Goal: Use online tool/utility: Utilize a website feature to perform a specific function

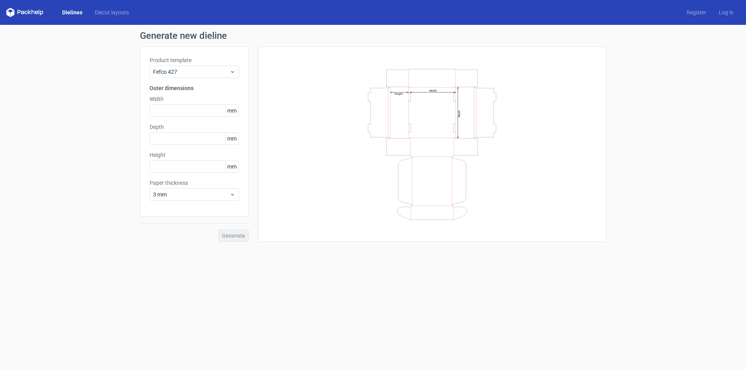
click at [204, 65] on div "Product template Fefco 427" at bounding box center [194, 67] width 89 height 22
click at [201, 71] on span "Fefco 427" at bounding box center [191, 72] width 77 height 8
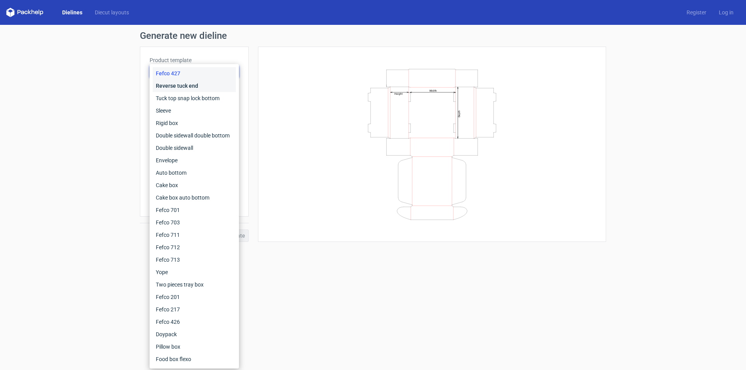
click at [197, 82] on div "Reverse tuck end" at bounding box center [194, 86] width 83 height 12
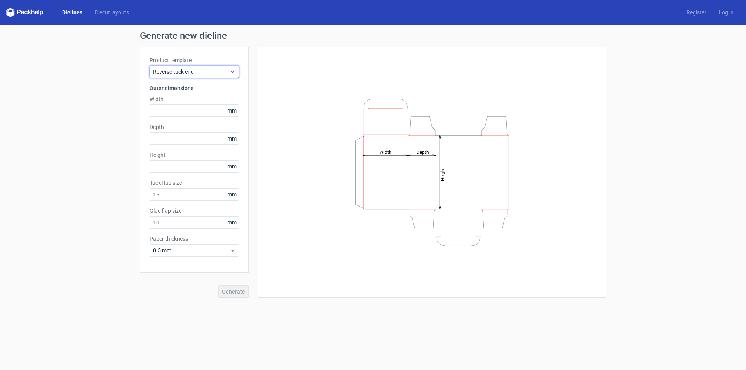
click at [204, 69] on span "Reverse tuck end" at bounding box center [191, 72] width 77 height 8
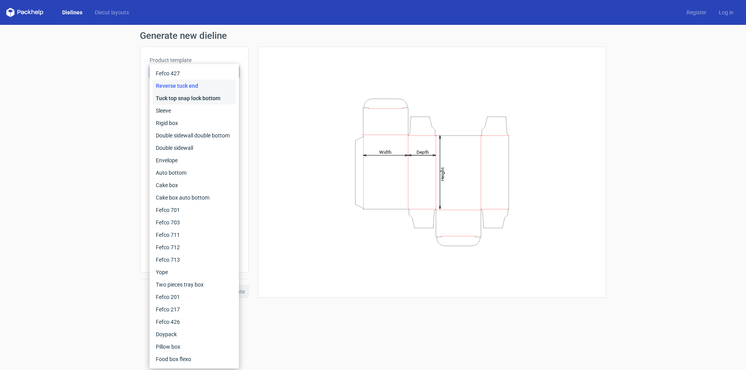
click at [198, 95] on div "Tuck top snap lock bottom" at bounding box center [194, 98] width 83 height 12
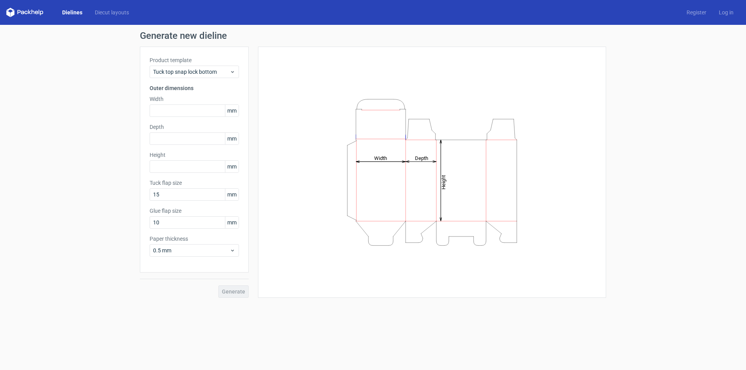
click at [206, 78] on div "Product template Tuck top snap lock bottom Outer dimensions Width mm Depth mm H…" at bounding box center [194, 160] width 109 height 226
click at [207, 76] on div "Tuck top snap lock bottom" at bounding box center [194, 72] width 89 height 12
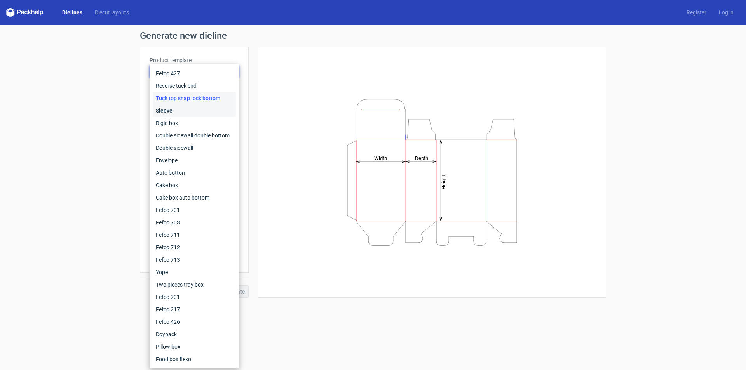
click at [201, 109] on div "Sleeve" at bounding box center [194, 111] width 83 height 12
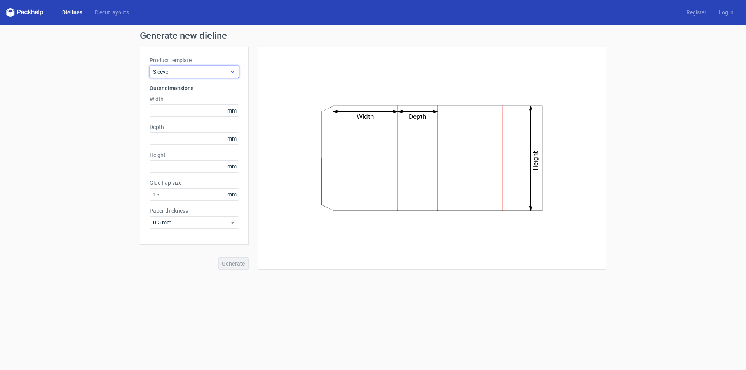
click at [215, 74] on span "Sleeve" at bounding box center [191, 72] width 77 height 8
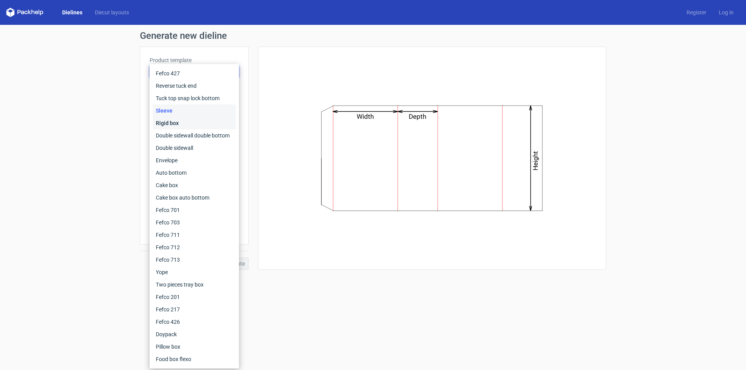
click at [193, 126] on div "Rigid box" at bounding box center [194, 123] width 83 height 12
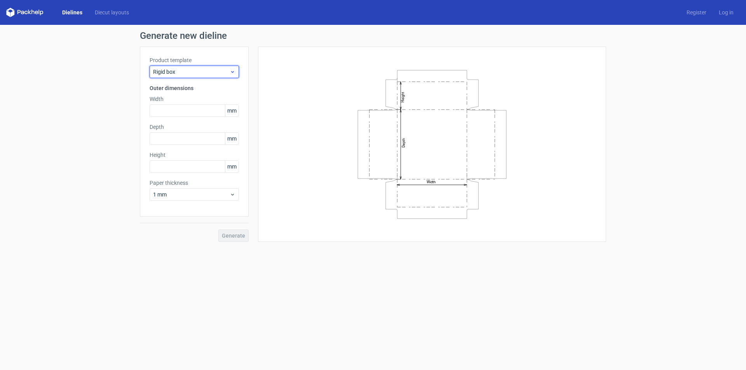
click at [209, 75] on span "Rigid box" at bounding box center [191, 72] width 77 height 8
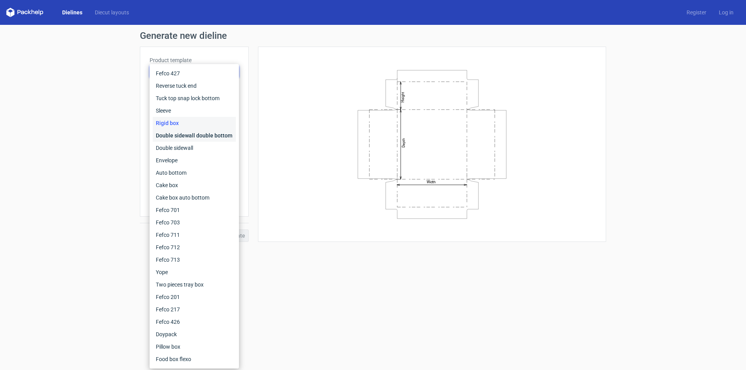
click at [184, 137] on div "Double sidewall double bottom" at bounding box center [194, 135] width 83 height 12
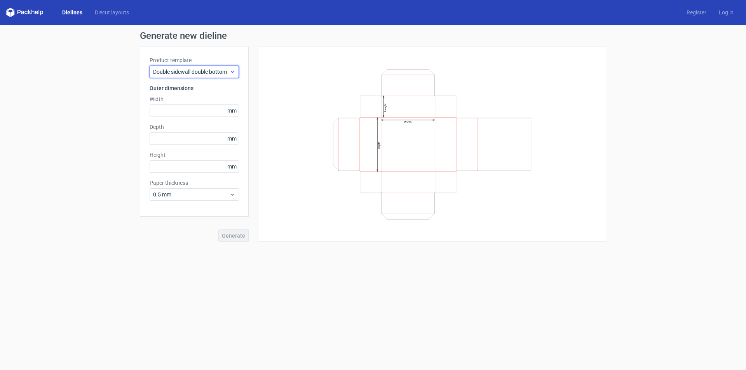
click at [209, 71] on span "Double sidewall double bottom" at bounding box center [191, 72] width 77 height 8
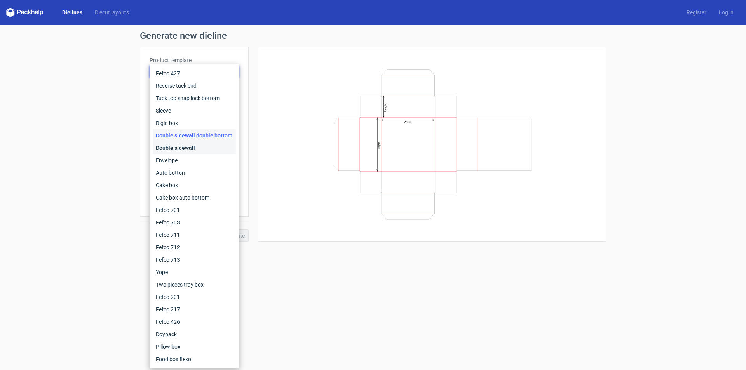
click at [187, 145] on div "Double sidewall" at bounding box center [194, 148] width 83 height 12
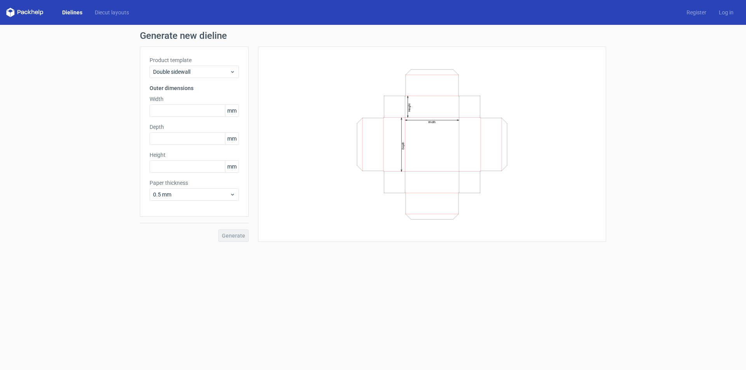
click at [209, 64] on label "Product template" at bounding box center [194, 60] width 89 height 8
click at [208, 77] on div "Double sidewall" at bounding box center [194, 72] width 89 height 12
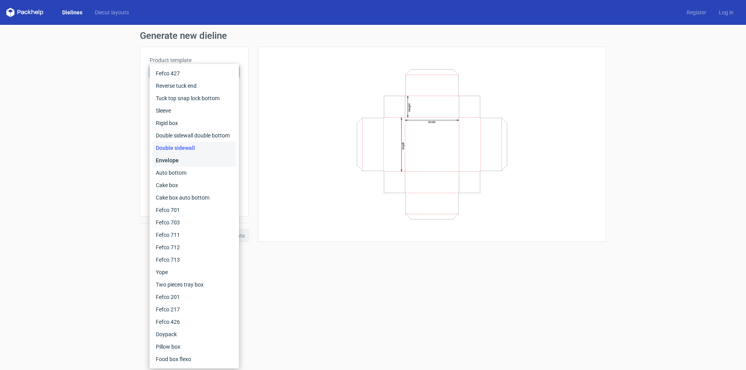
click at [196, 158] on div "Envelope" at bounding box center [194, 160] width 83 height 12
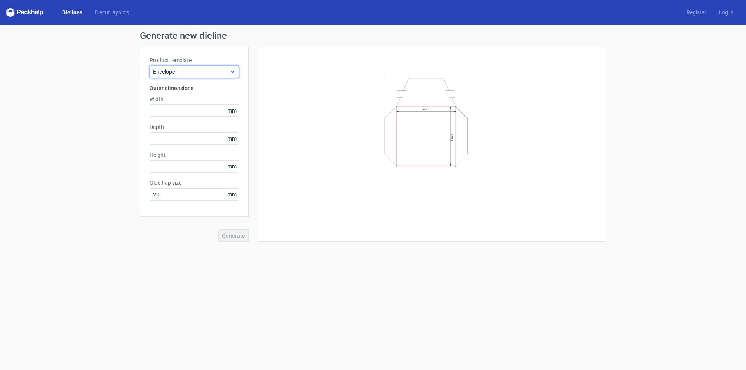
click at [213, 70] on span "Envelope" at bounding box center [191, 72] width 77 height 8
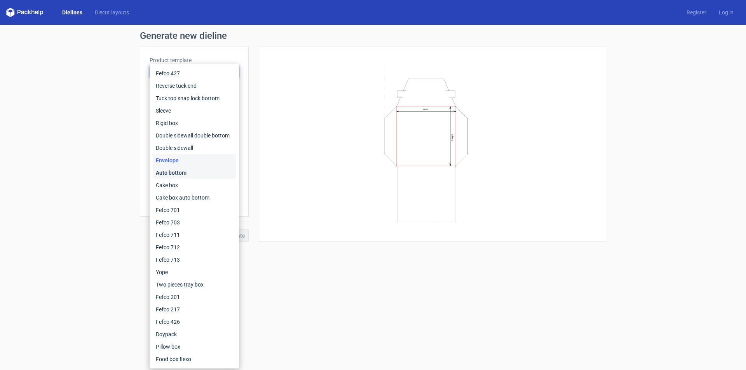
click at [176, 175] on div "Auto bottom" at bounding box center [194, 173] width 83 height 12
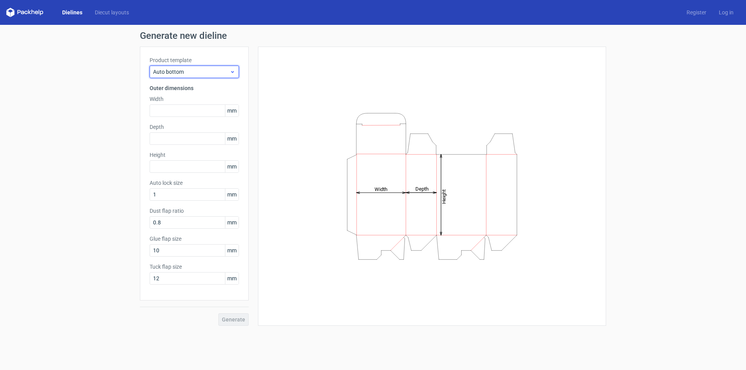
click at [207, 73] on span "Auto bottom" at bounding box center [191, 72] width 77 height 8
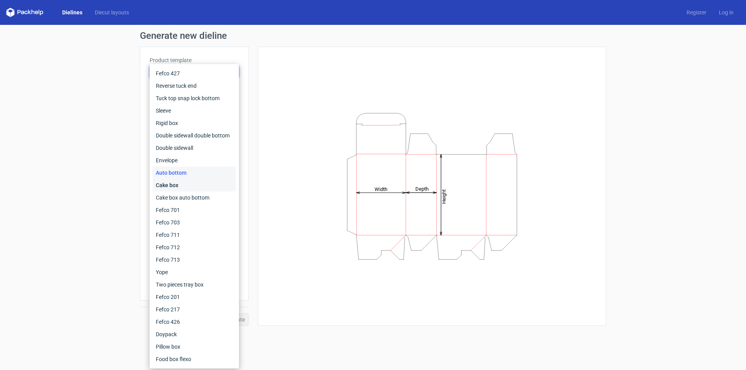
click at [171, 182] on div "Cake box" at bounding box center [194, 185] width 83 height 12
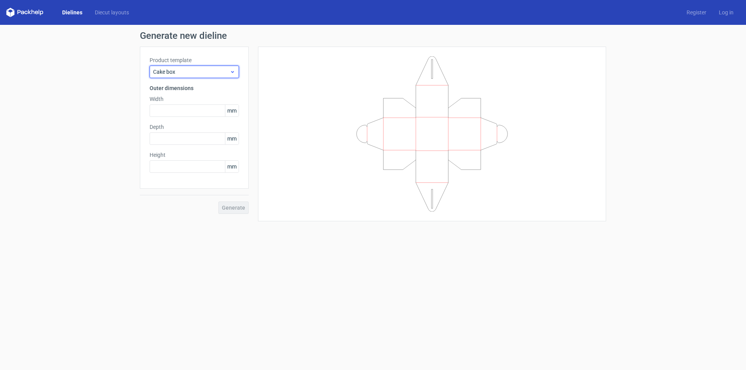
click at [208, 69] on span "Cake box" at bounding box center [191, 72] width 77 height 8
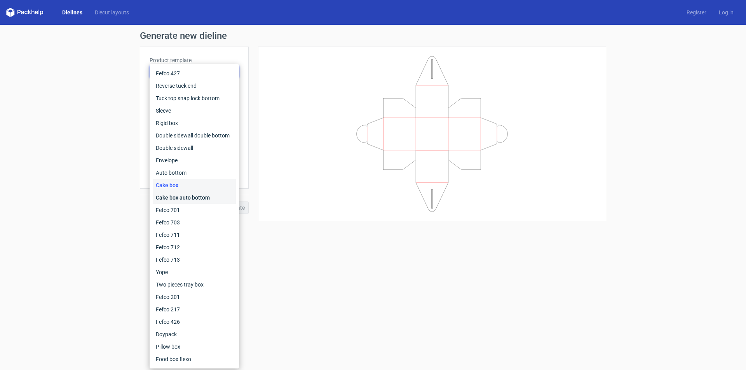
click at [185, 194] on div "Cake box auto bottom" at bounding box center [194, 198] width 83 height 12
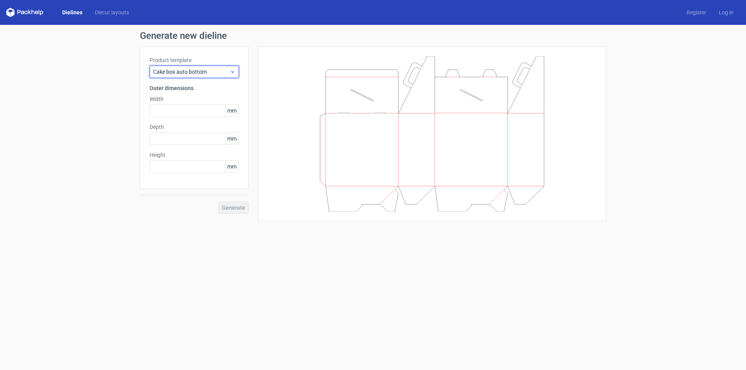
click at [215, 72] on span "Cake box auto bottom" at bounding box center [191, 72] width 77 height 8
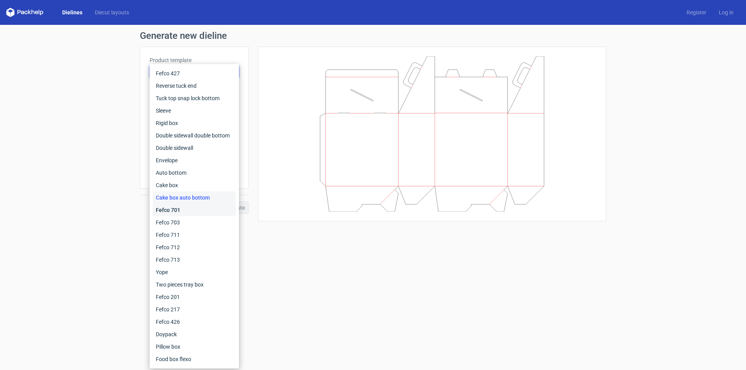
click at [193, 214] on div "Fefco 701" at bounding box center [194, 210] width 83 height 12
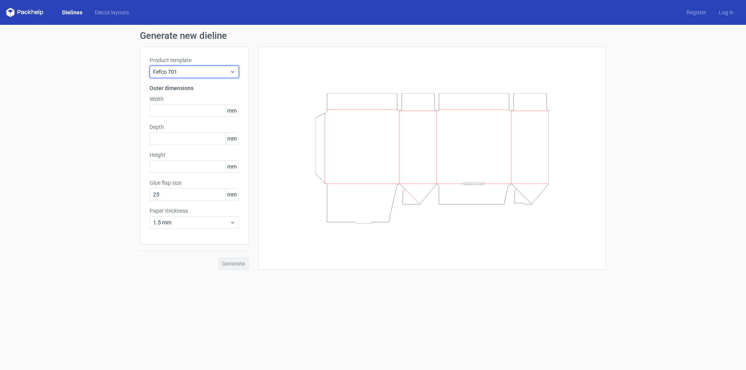
click at [208, 70] on span "Fefco 701" at bounding box center [191, 72] width 77 height 8
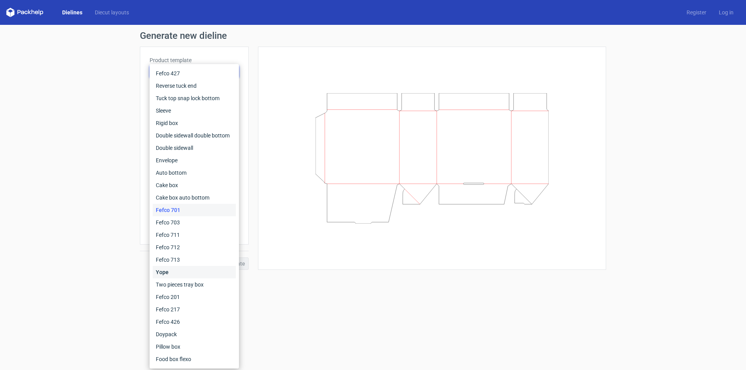
click at [192, 273] on div "Yope" at bounding box center [194, 272] width 83 height 12
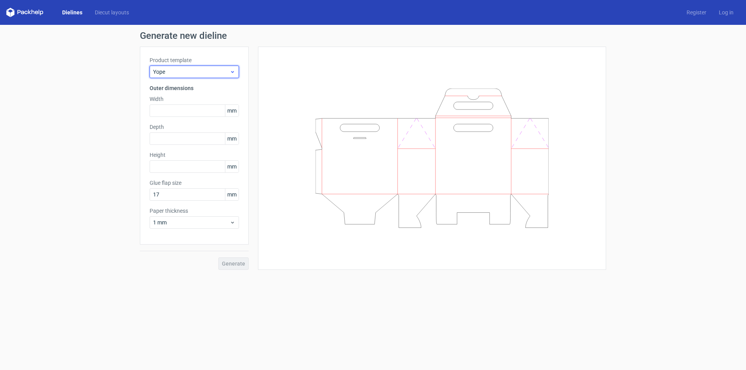
click at [220, 72] on span "Yope" at bounding box center [191, 72] width 77 height 8
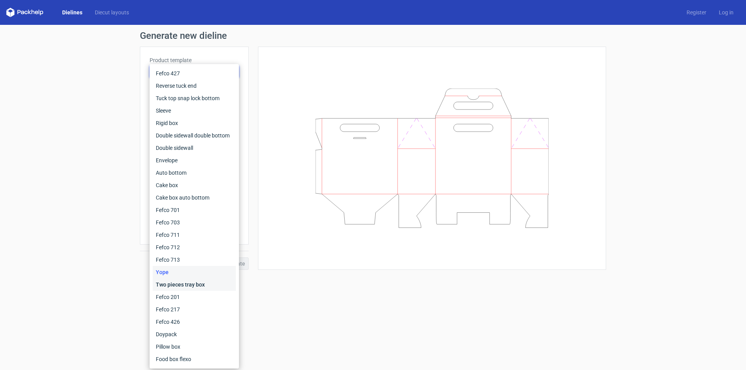
click at [187, 285] on div "Two pieces tray box" at bounding box center [194, 285] width 83 height 12
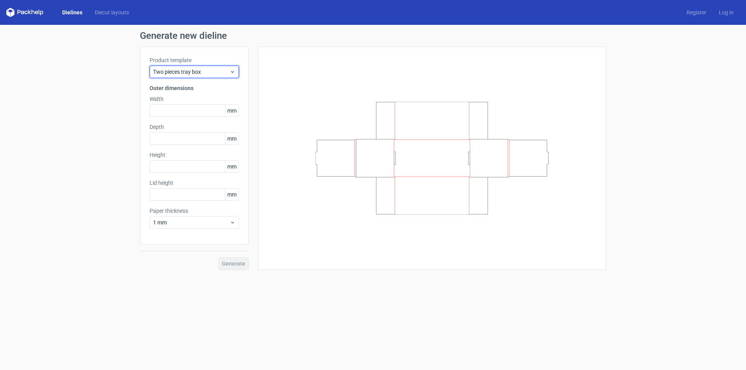
click at [193, 72] on span "Two pieces tray box" at bounding box center [191, 72] width 77 height 8
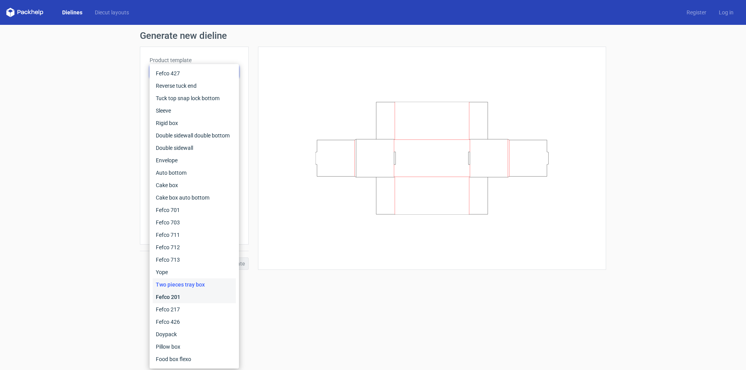
click at [194, 300] on div "Fefco 201" at bounding box center [194, 297] width 83 height 12
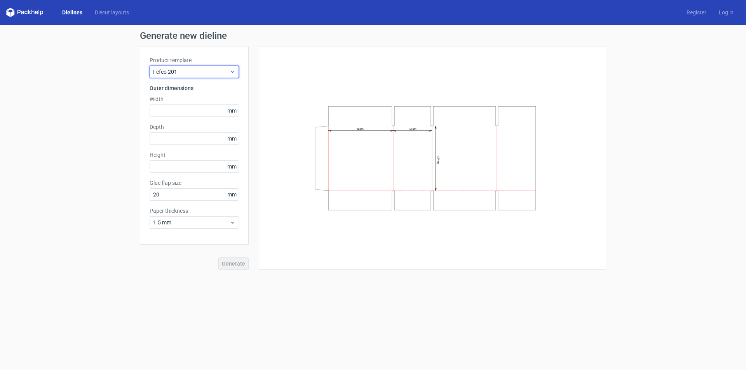
click at [219, 71] on span "Fefco 201" at bounding box center [191, 72] width 77 height 8
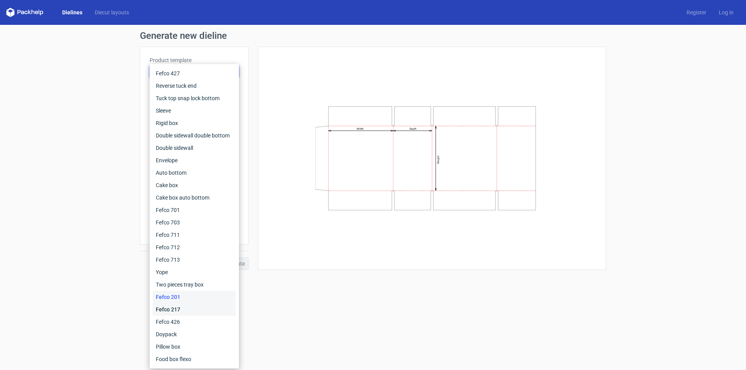
click at [183, 307] on div "Fefco 217" at bounding box center [194, 310] width 83 height 12
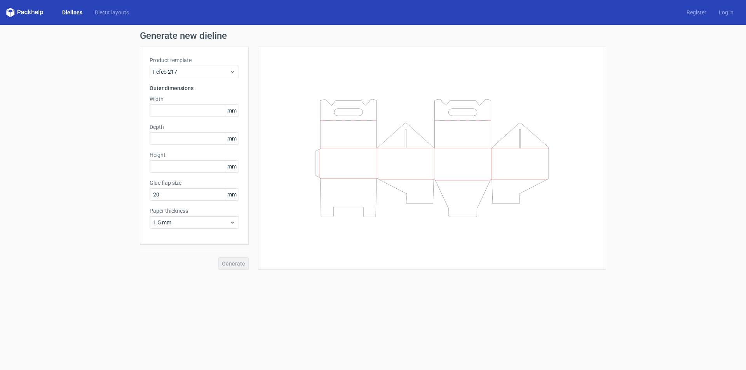
click at [208, 64] on label "Product template" at bounding box center [194, 60] width 89 height 8
click at [209, 68] on span "Fefco 217" at bounding box center [191, 72] width 77 height 8
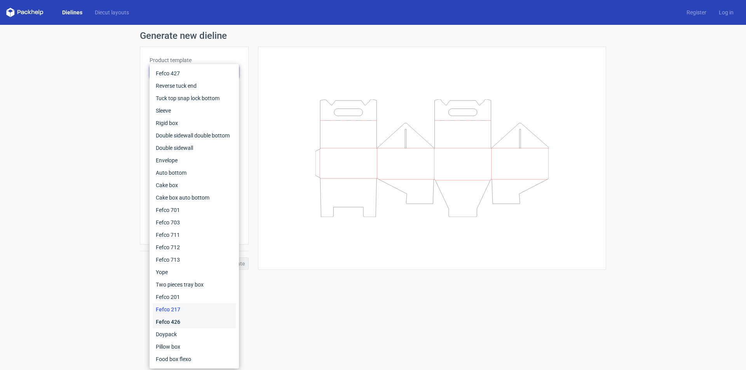
click at [185, 321] on div "Fefco 426" at bounding box center [194, 322] width 83 height 12
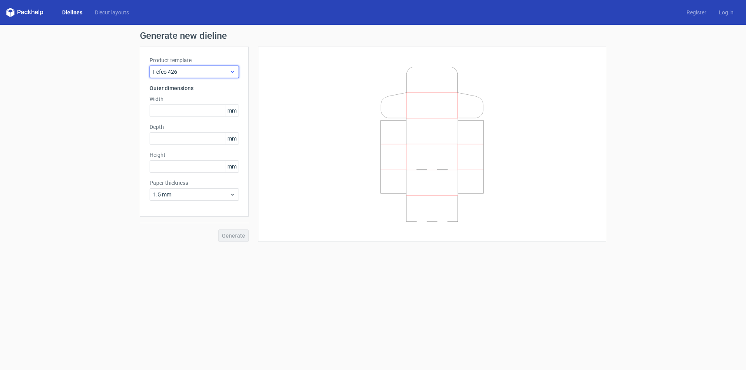
click at [184, 73] on span "Fefco 426" at bounding box center [191, 72] width 77 height 8
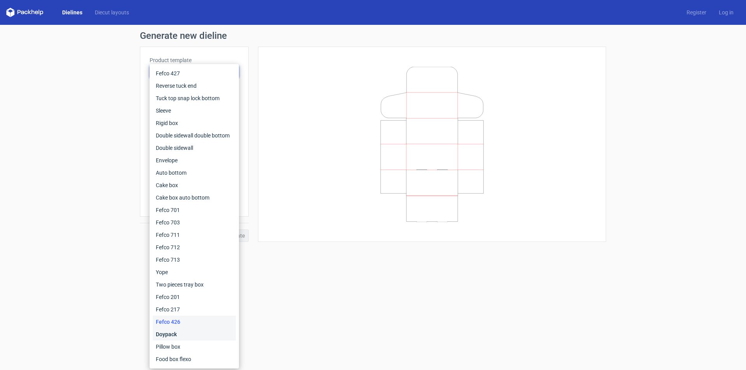
click at [185, 334] on div "Doypack" at bounding box center [194, 334] width 83 height 12
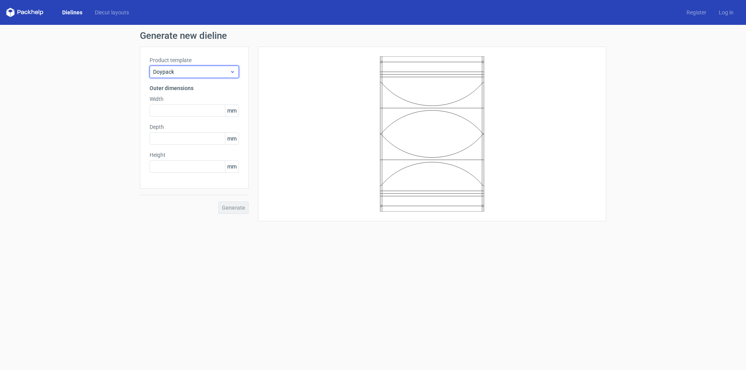
click at [212, 72] on span "Doypack" at bounding box center [191, 72] width 77 height 8
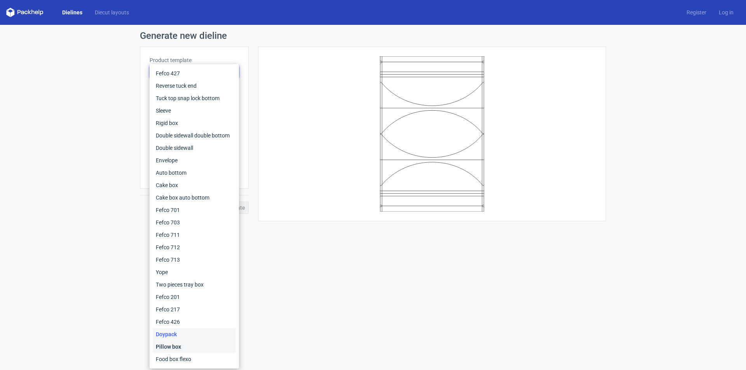
click at [190, 345] on div "Pillow box" at bounding box center [194, 347] width 83 height 12
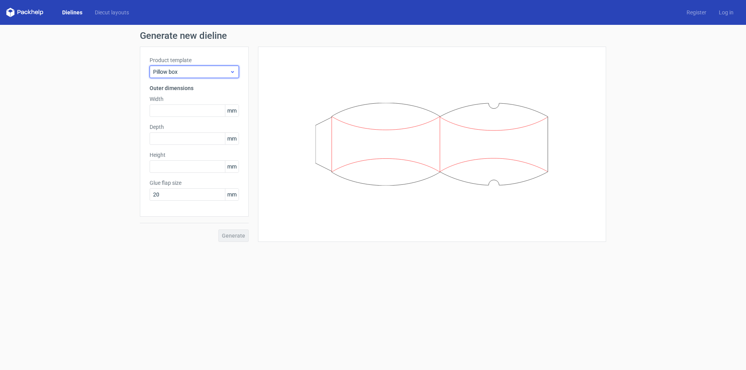
click at [192, 70] on span "Pillow box" at bounding box center [191, 72] width 77 height 8
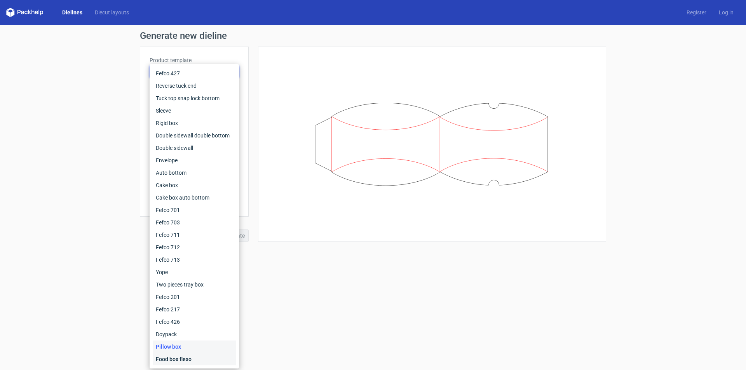
click at [194, 356] on div "Food box flexo" at bounding box center [194, 359] width 83 height 12
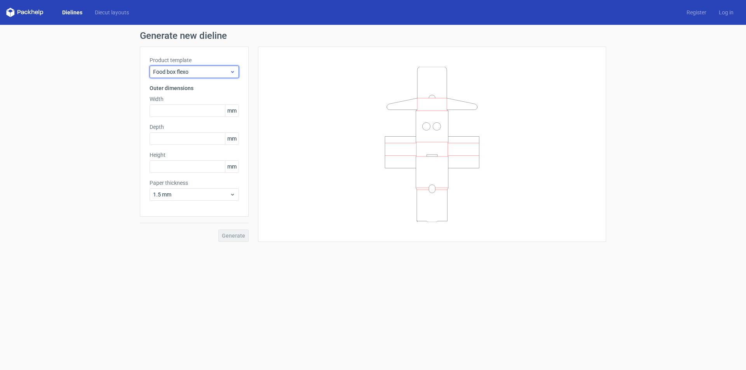
click at [207, 72] on span "Food box flexo" at bounding box center [191, 72] width 77 height 8
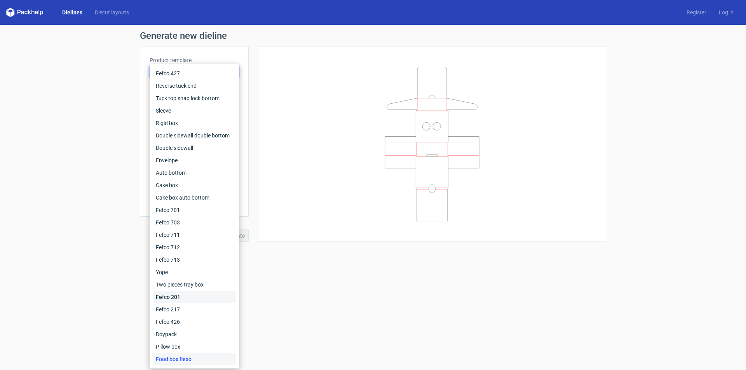
click at [188, 295] on div "Fefco 201" at bounding box center [194, 297] width 83 height 12
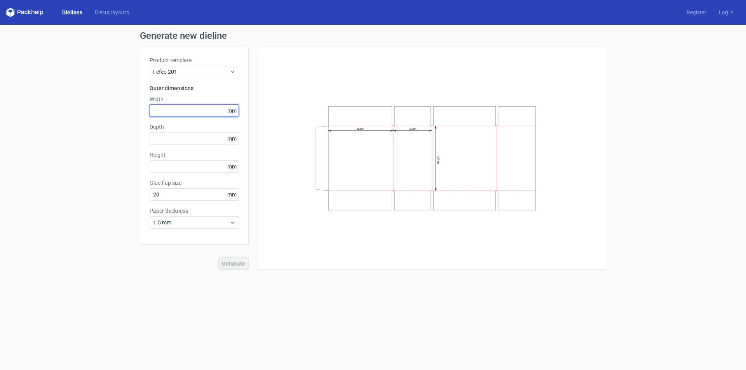
click at [195, 108] on input "text" at bounding box center [194, 111] width 89 height 12
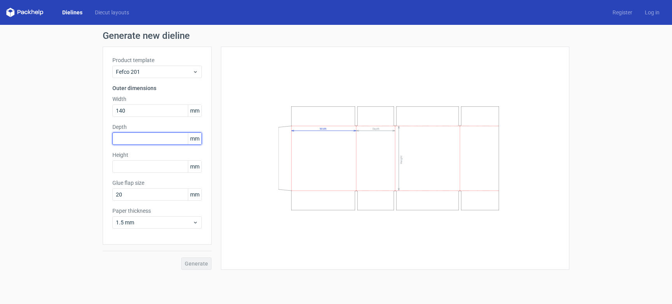
click at [172, 141] on input "text" at bounding box center [156, 139] width 89 height 12
click at [157, 111] on input "140" at bounding box center [156, 111] width 89 height 12
type input "1400"
click at [188, 111] on span "mm" at bounding box center [195, 111] width 14 height 12
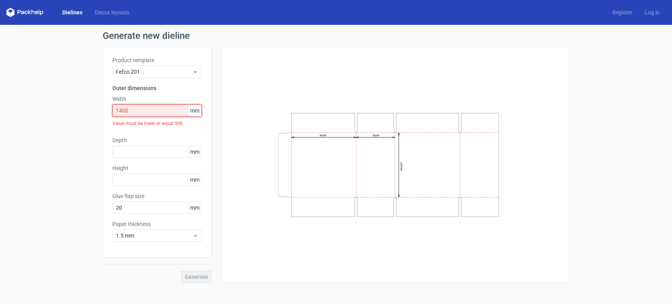
click at [166, 110] on input "1400" at bounding box center [156, 111] width 89 height 12
click at [163, 152] on input "text" at bounding box center [156, 152] width 89 height 12
type input "140"
click at [161, 185] on input "text" at bounding box center [156, 180] width 89 height 12
type input "140"
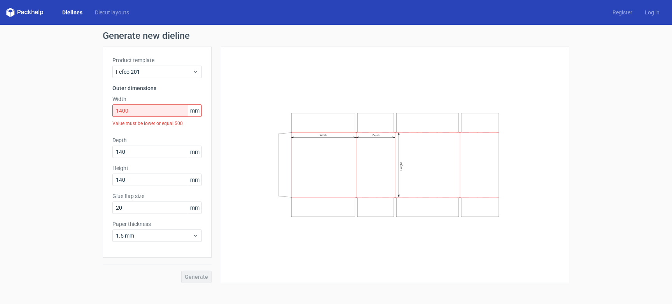
click at [238, 231] on div "Width Depth Height" at bounding box center [394, 164] width 329 height 217
click at [189, 237] on span "1.5 mm" at bounding box center [154, 236] width 77 height 8
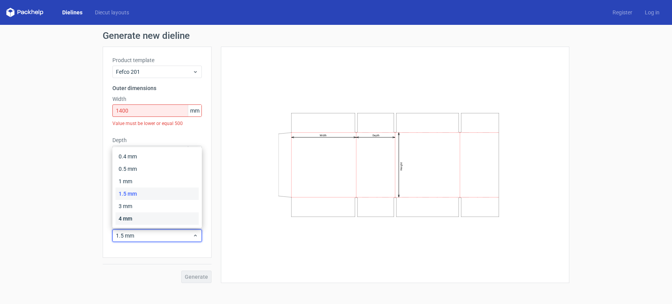
click at [167, 225] on div "4 mm" at bounding box center [156, 219] width 83 height 12
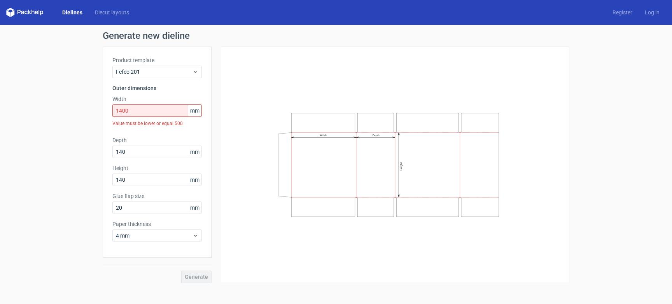
click at [197, 108] on span "mm" at bounding box center [195, 111] width 14 height 12
click at [31, 108] on div "Generate new dieline Product template Fefco 201 Outer dimensions Width 1400 mm …" at bounding box center [336, 157] width 672 height 265
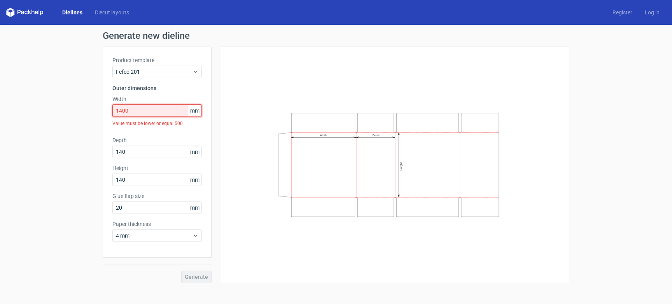
drag, startPoint x: 145, startPoint y: 111, endPoint x: 51, endPoint y: 109, distance: 94.4
click at [83, 109] on div "Generate new dieline Product template Fefco 201 Outer dimensions Width 1400 mm …" at bounding box center [336, 157] width 672 height 265
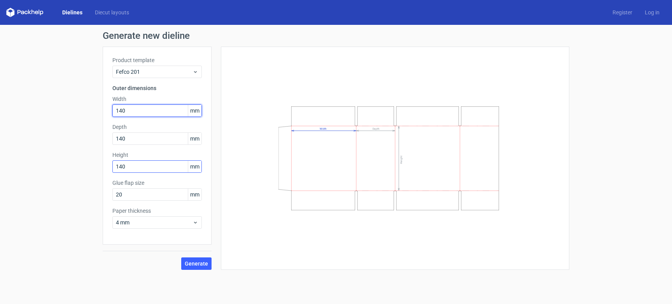
type input "140"
click at [155, 173] on input "140" at bounding box center [156, 166] width 89 height 12
type input "1400"
click at [249, 243] on div "Width Depth Height" at bounding box center [394, 158] width 329 height 204
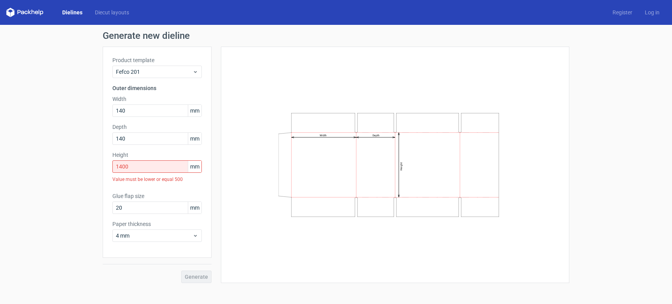
click at [171, 179] on div "Value must be lower or equal 500" at bounding box center [156, 179] width 89 height 13
drag, startPoint x: 160, startPoint y: 208, endPoint x: 31, endPoint y: 194, distance: 130.6
click at [45, 204] on div "Generate new dieline Product template Fefco 201 Outer dimensions Width 140 mm D…" at bounding box center [336, 157] width 672 height 265
click at [263, 257] on div "Width Depth Height" at bounding box center [394, 164] width 329 height 217
click at [164, 177] on div "Value must be lower or equal 500" at bounding box center [156, 179] width 89 height 13
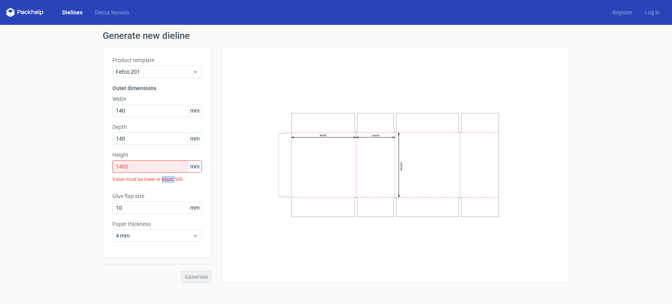
click at [164, 177] on div "Value must be lower or equal 500" at bounding box center [156, 179] width 89 height 13
click at [166, 243] on div "Product template Fefco 201 Outer dimensions Width 140 mm Depth 140 mm Height 14…" at bounding box center [157, 152] width 109 height 211
click at [168, 239] on span "4 mm" at bounding box center [154, 236] width 77 height 8
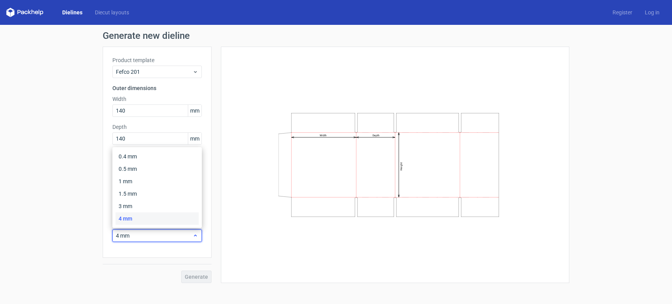
click at [168, 237] on span "4 mm" at bounding box center [154, 236] width 77 height 8
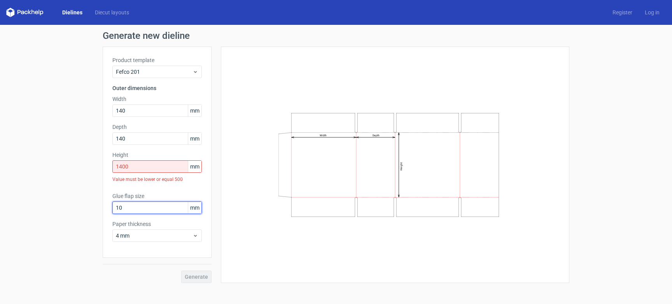
drag, startPoint x: 181, startPoint y: 209, endPoint x: 45, endPoint y: 206, distance: 135.3
click at [65, 207] on div "Generate new dieline Product template Fefco 201 Outer dimensions Width 140 mm D…" at bounding box center [336, 157] width 672 height 265
type input "30"
drag, startPoint x: 149, startPoint y: 166, endPoint x: 92, endPoint y: 166, distance: 56.7
click at [92, 166] on div "Generate new dieline Product template Fefco 201 Outer dimensions Width 140 mm D…" at bounding box center [336, 157] width 672 height 265
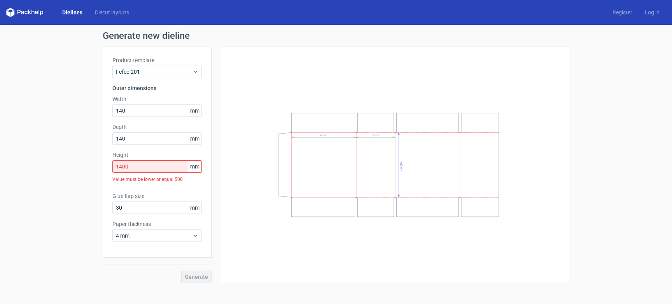
click at [143, 145] on div "Product template Fefco 201 Outer dimensions Width 140 mm Depth 140 mm Height 14…" at bounding box center [157, 152] width 109 height 211
click at [145, 140] on input "140" at bounding box center [156, 139] width 89 height 12
type input "1400"
click at [110, 240] on div "Product template Fefco 201 Outer dimensions Width 140 mm Depth 1400 mm Height 1…" at bounding box center [157, 152] width 109 height 211
